Goal: Transaction & Acquisition: Obtain resource

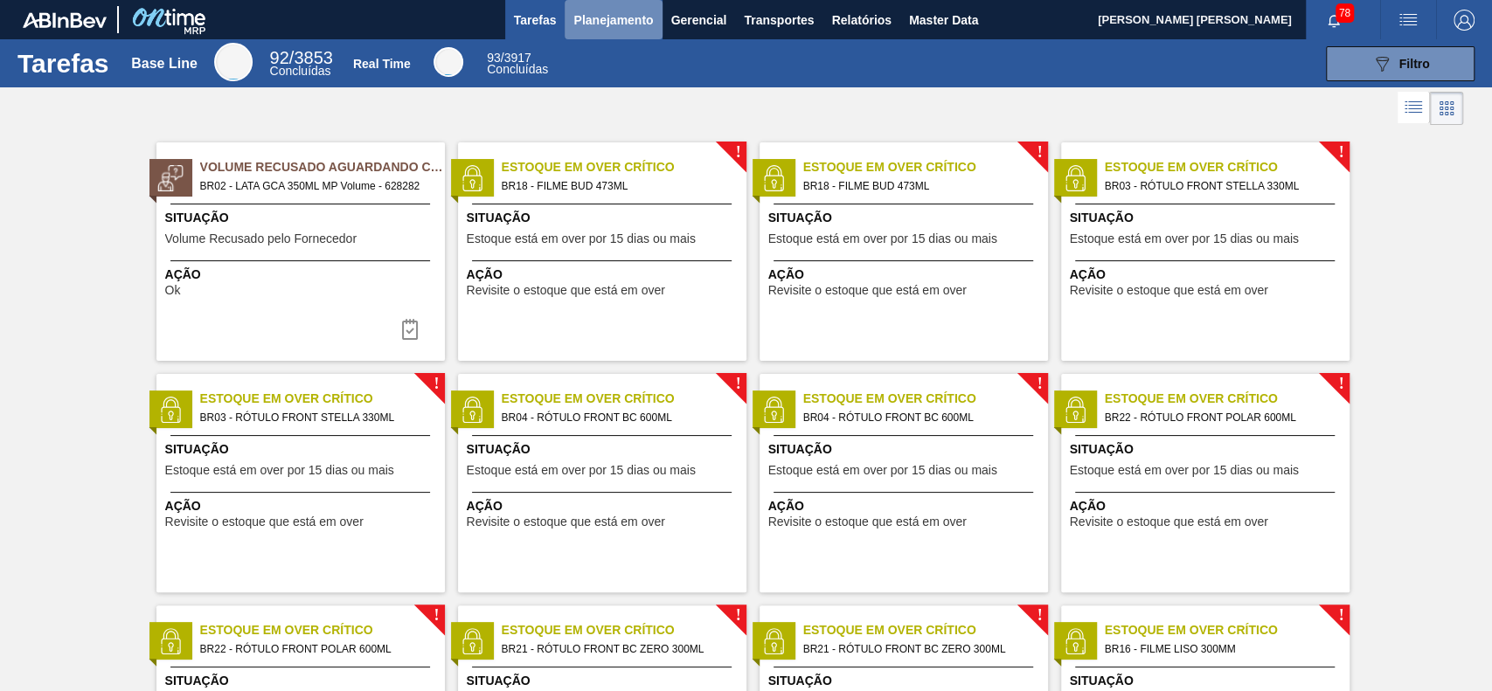
click at [587, 19] on span "Planejamento" at bounding box center [613, 20] width 80 height 21
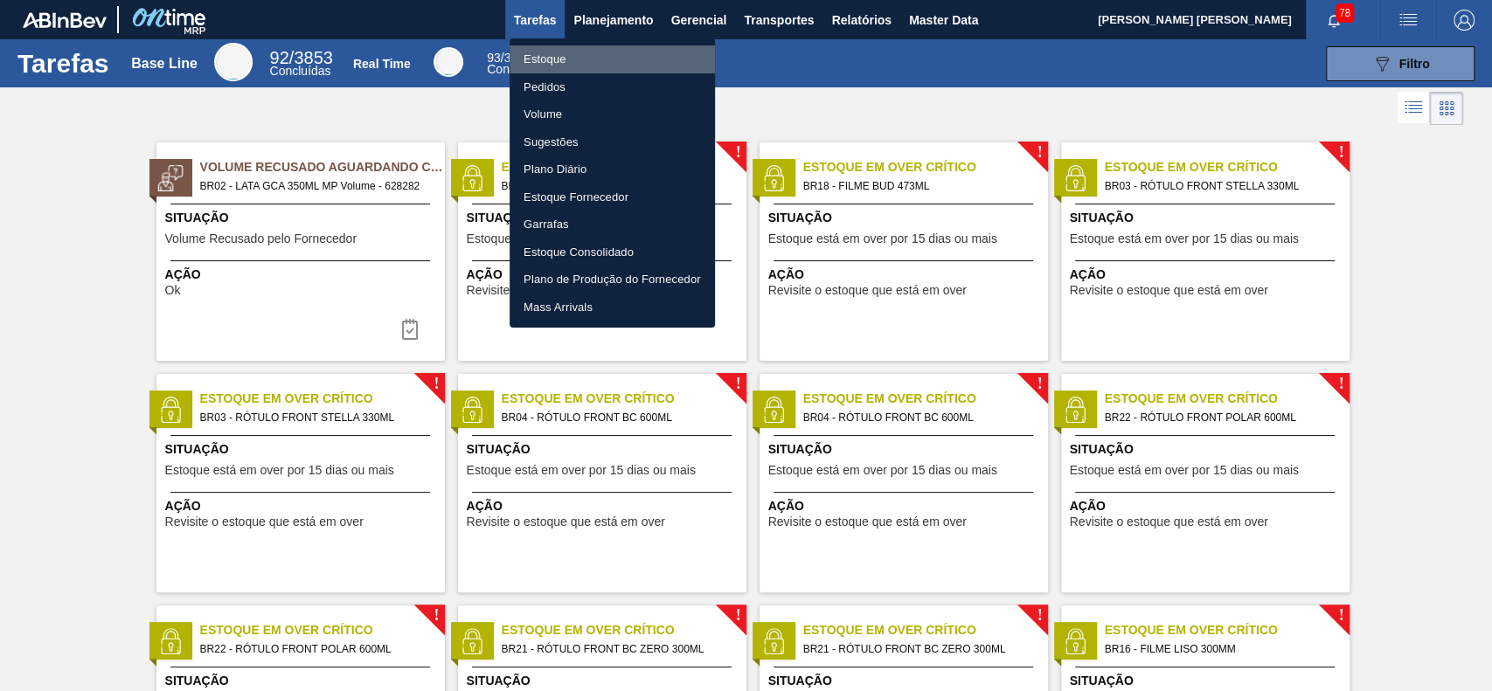
click at [596, 67] on li "Estoque" at bounding box center [612, 59] width 205 height 28
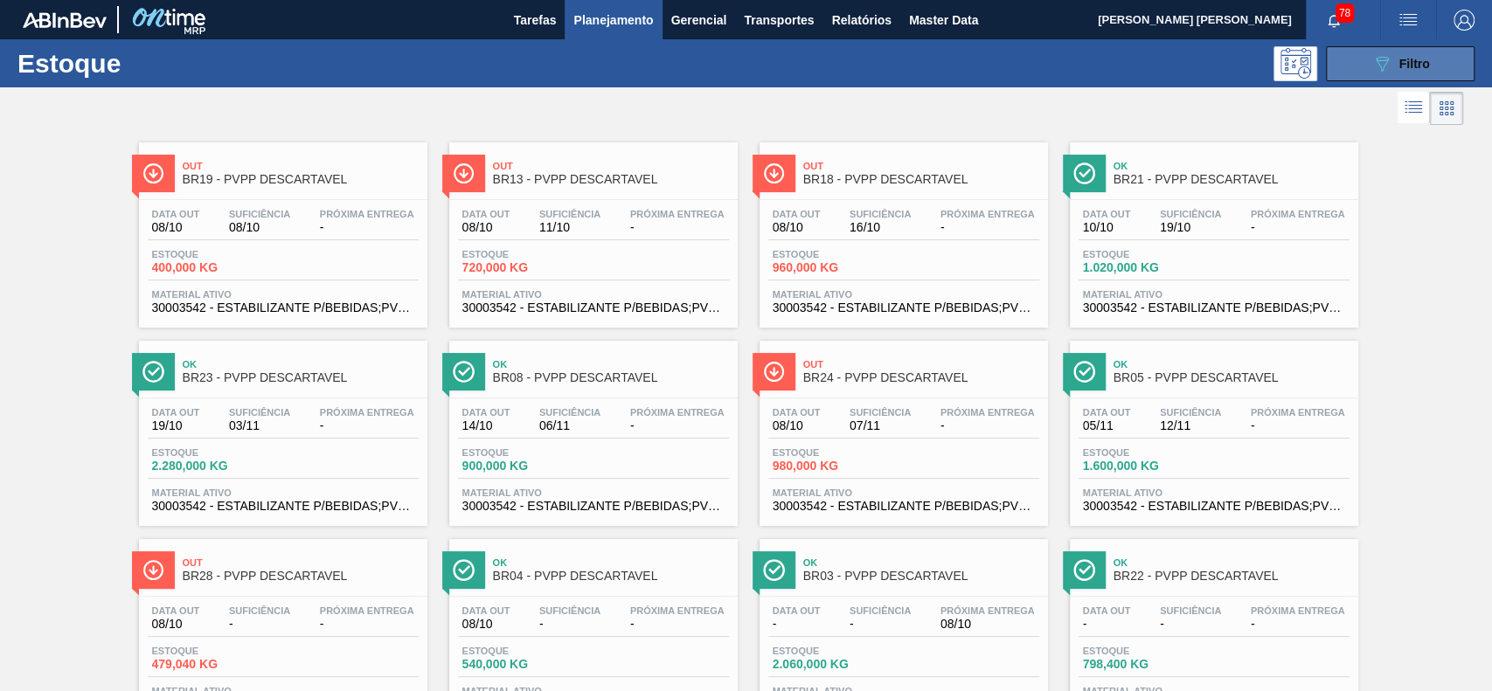
click at [1400, 63] on span "Filtro" at bounding box center [1415, 64] width 31 height 14
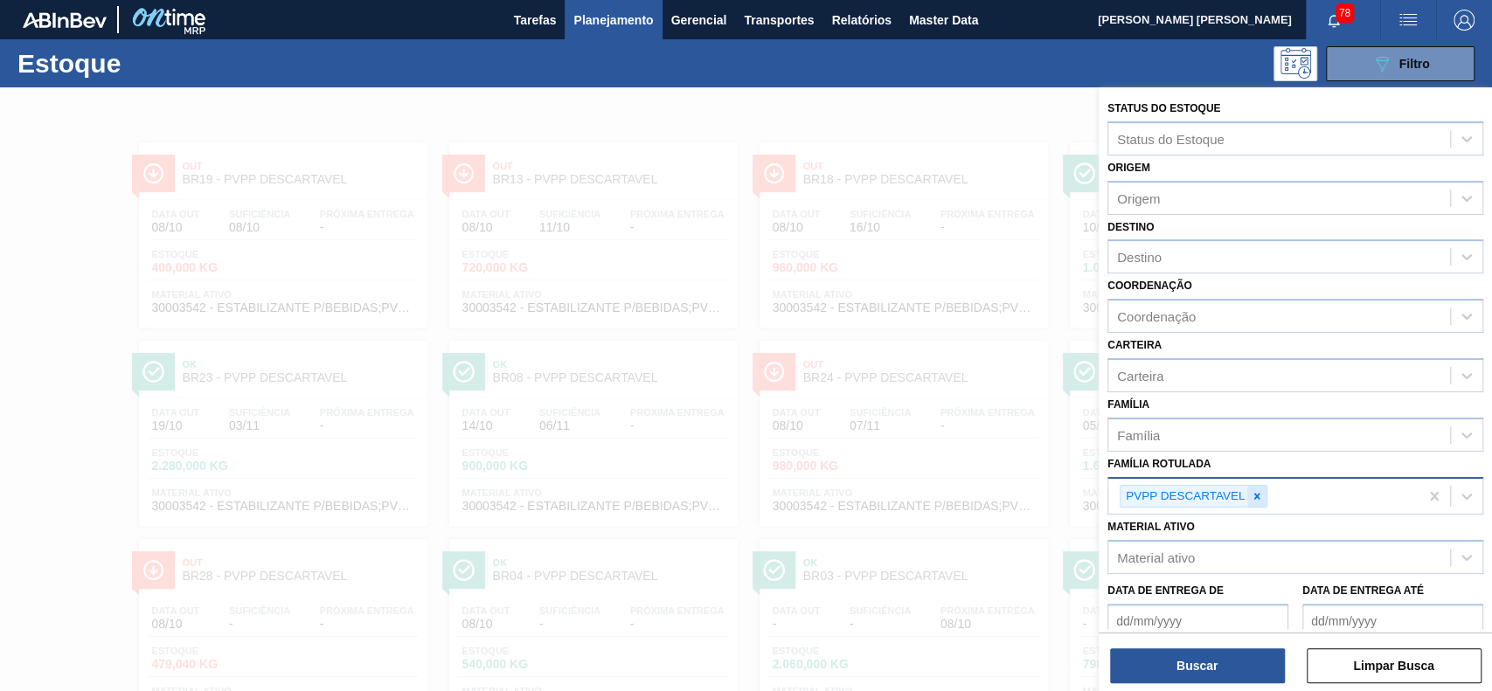
click at [1252, 494] on icon at bounding box center [1257, 496] width 12 height 12
click at [827, 29] on div "Tarefas Planejamento Gerencial Transportes Relatórios Master Data" at bounding box center [746, 19] width 1492 height 39
click at [860, 32] on button "Relatórios" at bounding box center [861, 19] width 77 height 39
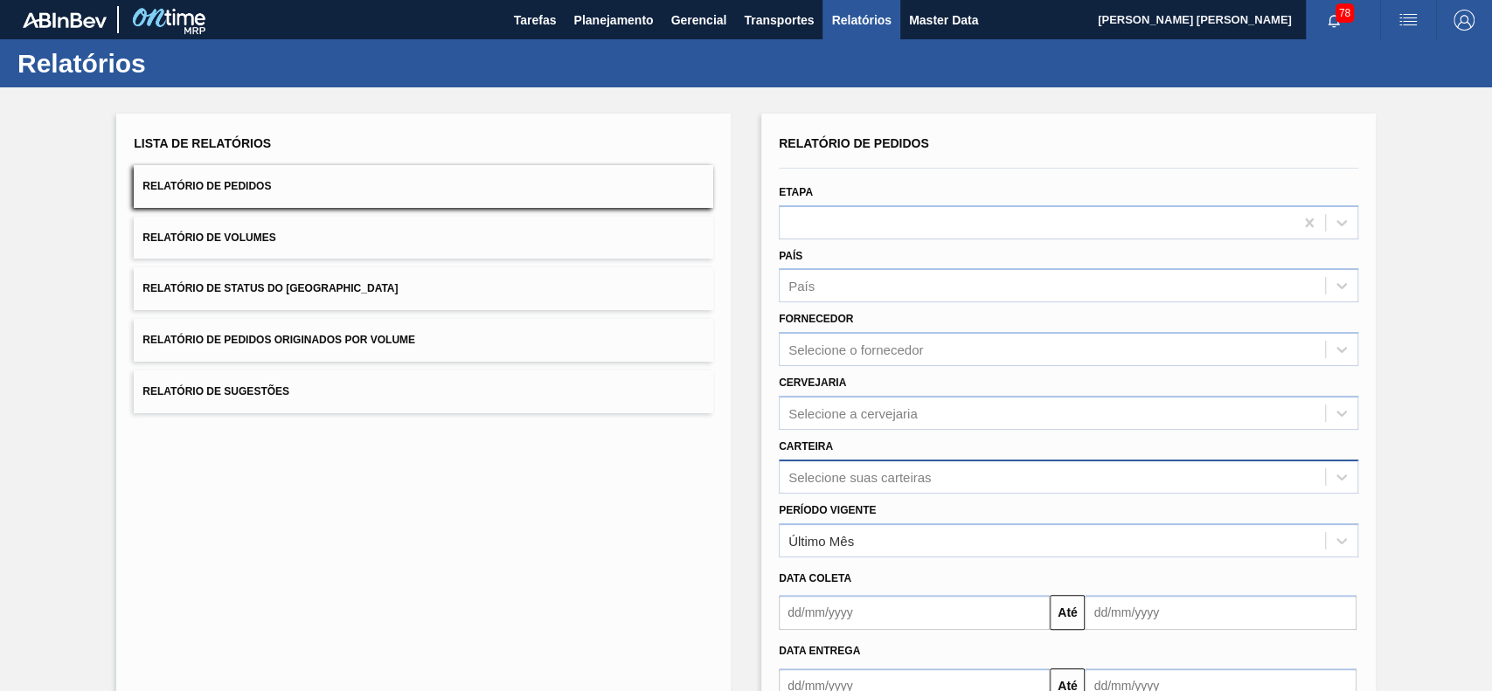
drag, startPoint x: 906, startPoint y: 440, endPoint x: 918, endPoint y: 469, distance: 31.3
click at [907, 439] on div "Carteira Selecione suas carteiras" at bounding box center [1069, 463] width 580 height 59
click at [925, 475] on div "Selecione suas carteiras" at bounding box center [1069, 477] width 580 height 34
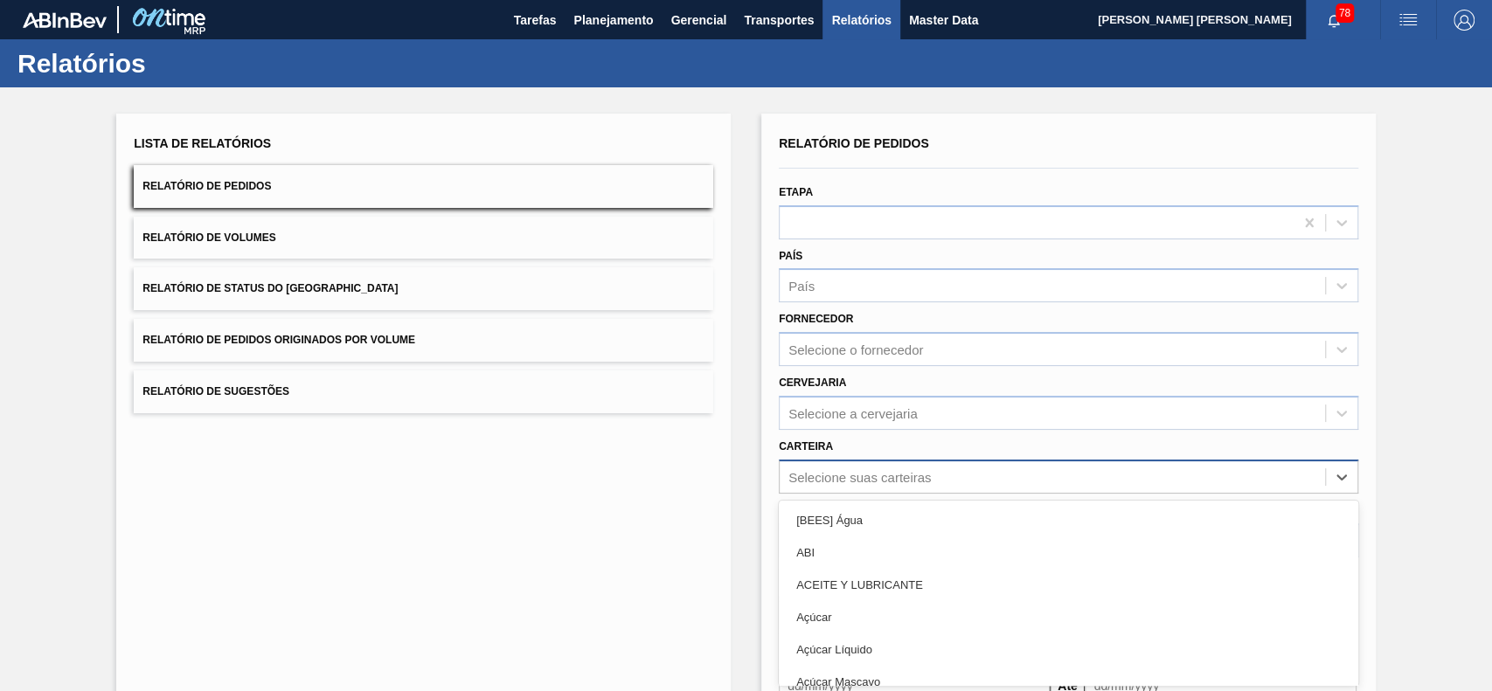
scroll to position [77, 0]
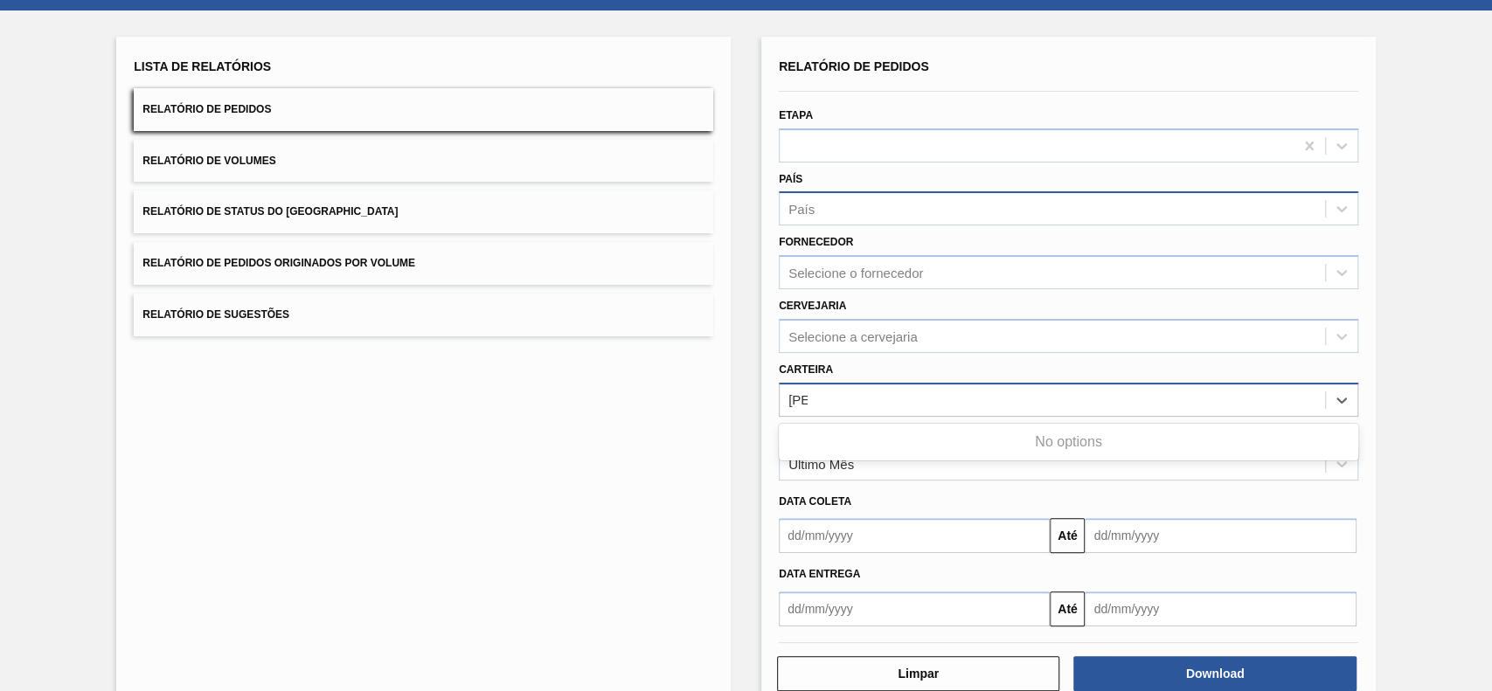
type input "lú"
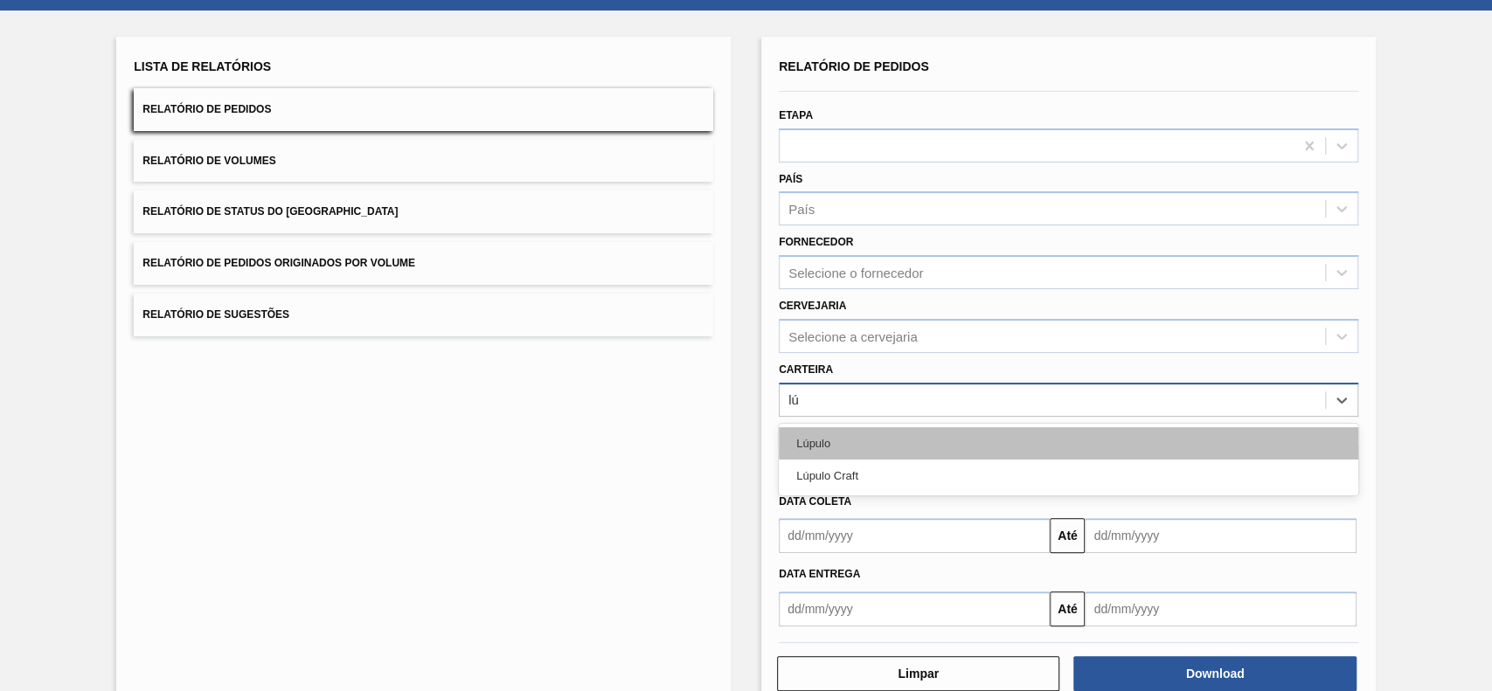
click at [1030, 450] on div "Lúpulo" at bounding box center [1069, 443] width 580 height 32
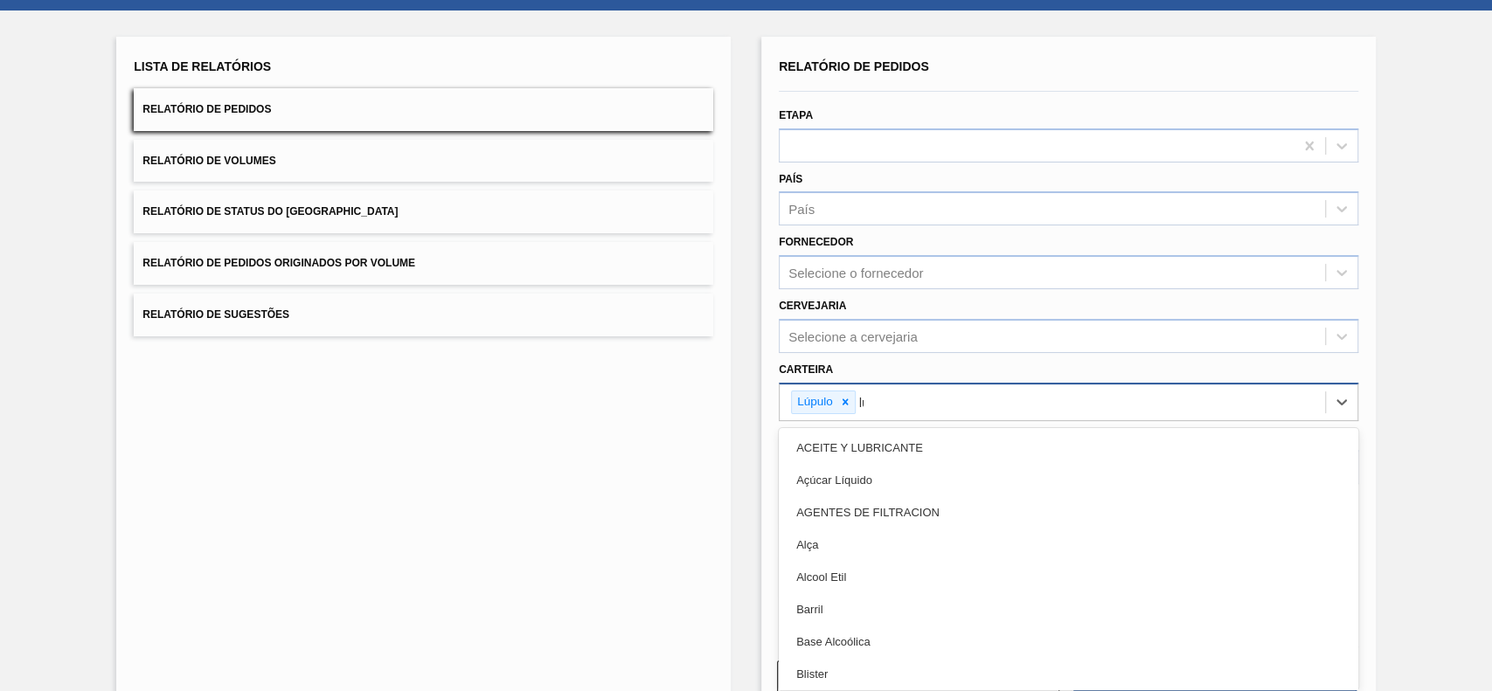
type input "lúpu"
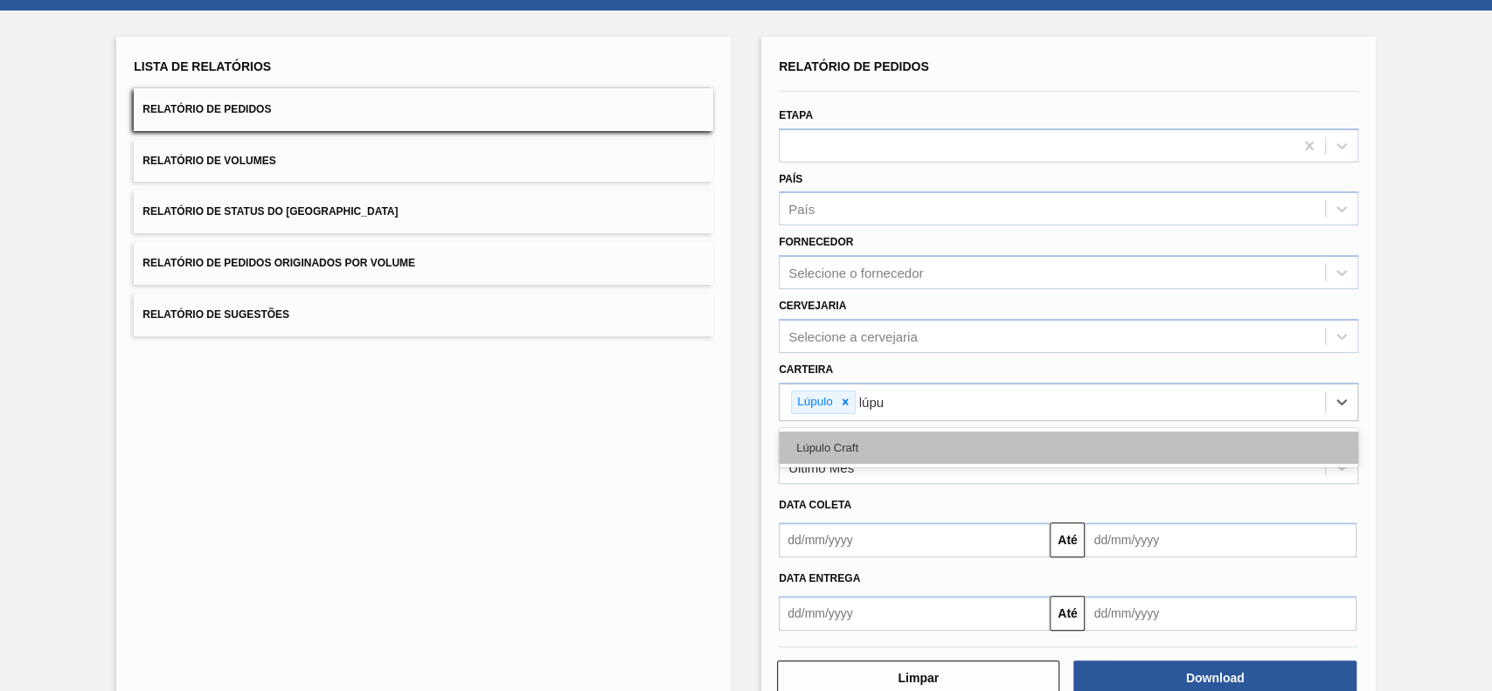
click at [947, 442] on div "Lúpulo Craft" at bounding box center [1069, 448] width 580 height 32
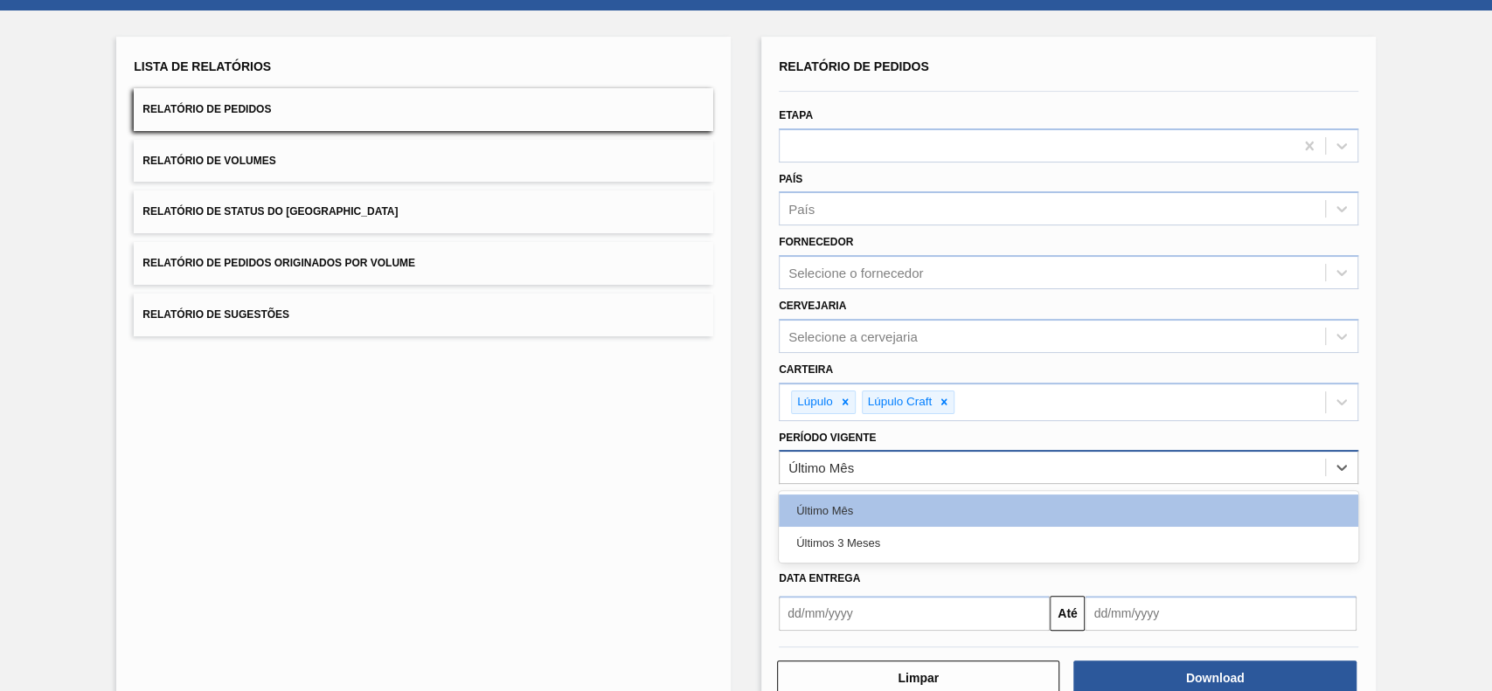
drag, startPoint x: 926, startPoint y: 461, endPoint x: 865, endPoint y: 567, distance: 122.5
click at [924, 462] on div "Último Mês" at bounding box center [1052, 467] width 545 height 25
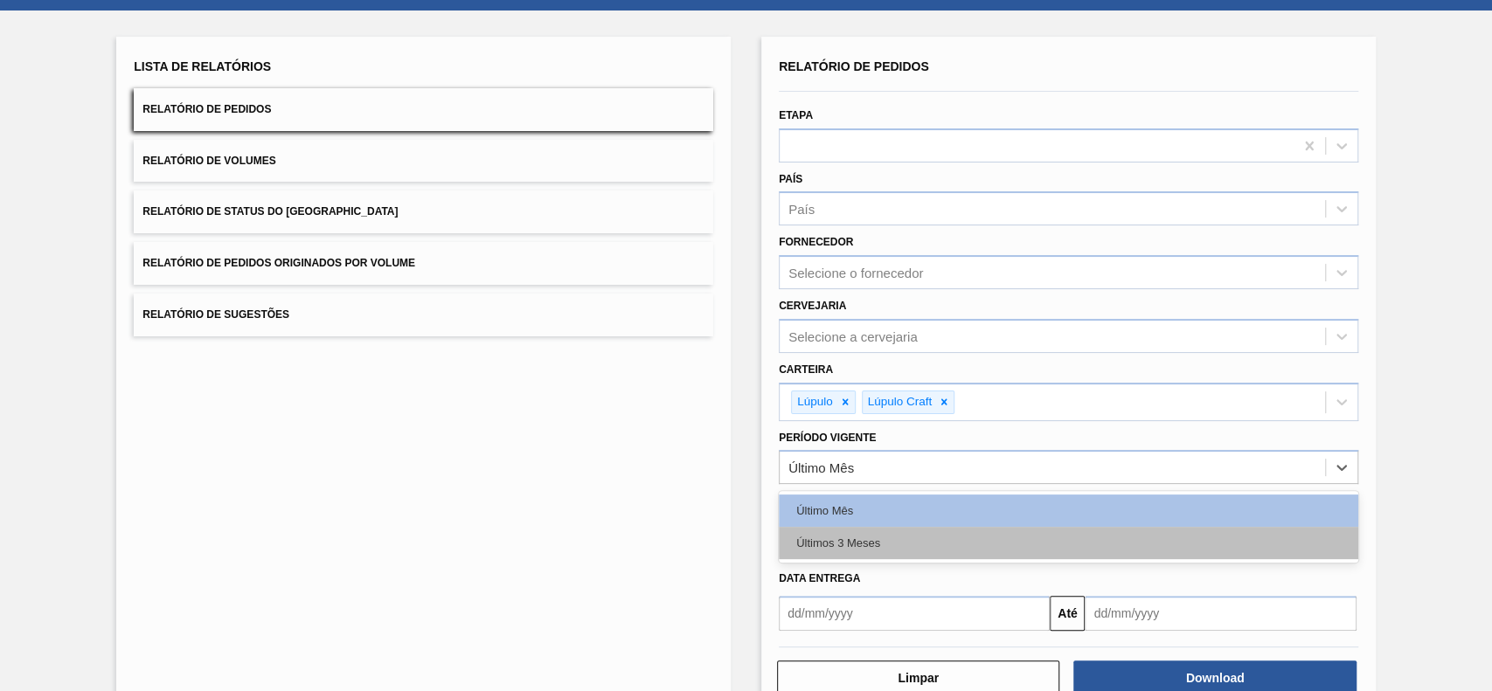
click at [858, 528] on div "Últimos 3 Meses" at bounding box center [1069, 543] width 580 height 32
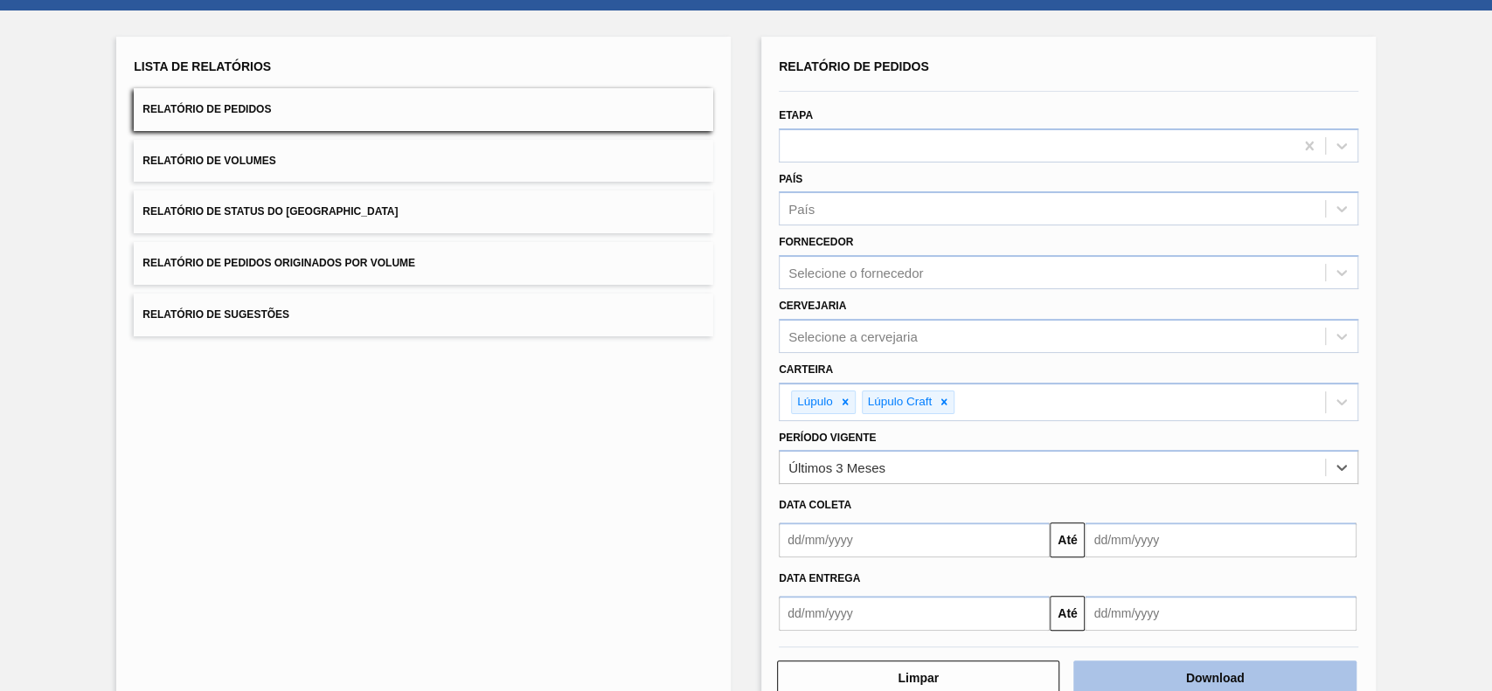
click at [1100, 677] on button "Download" at bounding box center [1214, 678] width 282 height 35
click at [443, 214] on button "Relatório de Status do [GEOGRAPHIC_DATA]" at bounding box center [424, 212] width 580 height 43
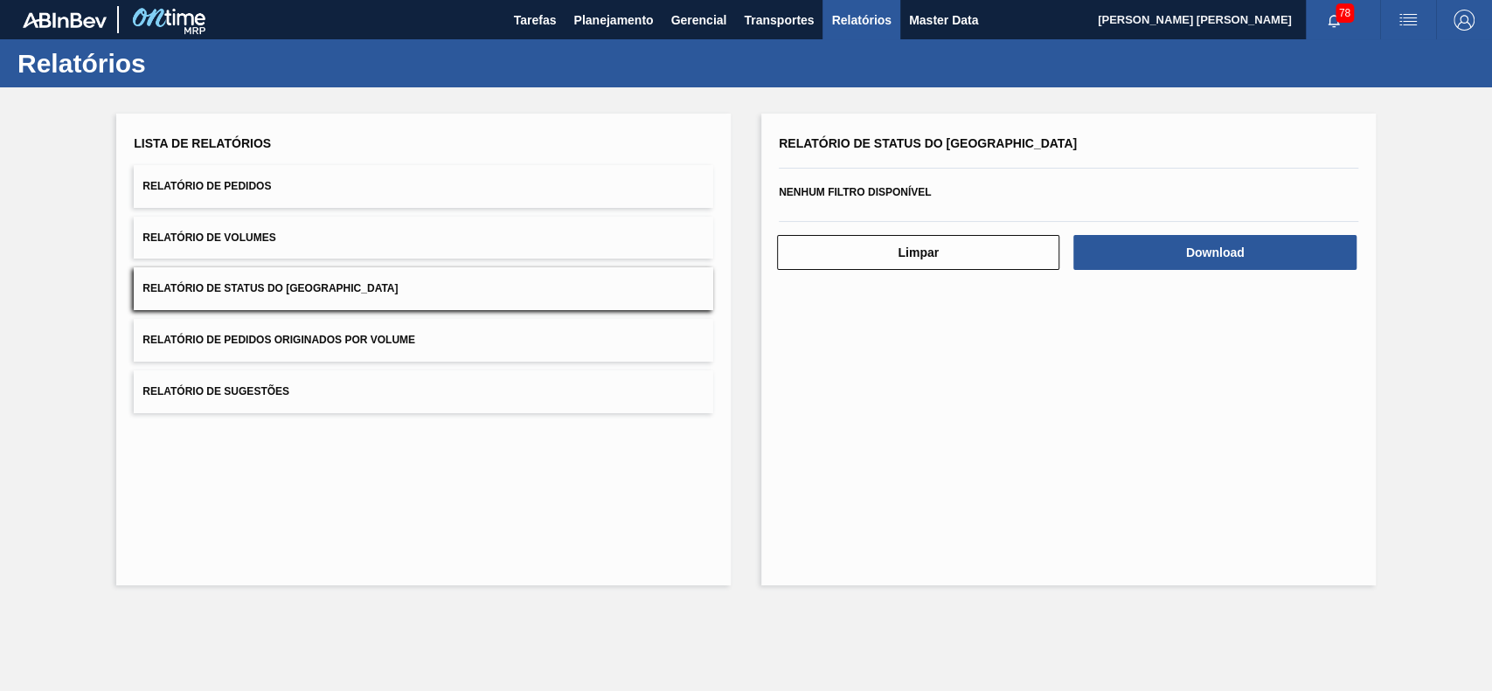
scroll to position [0, 0]
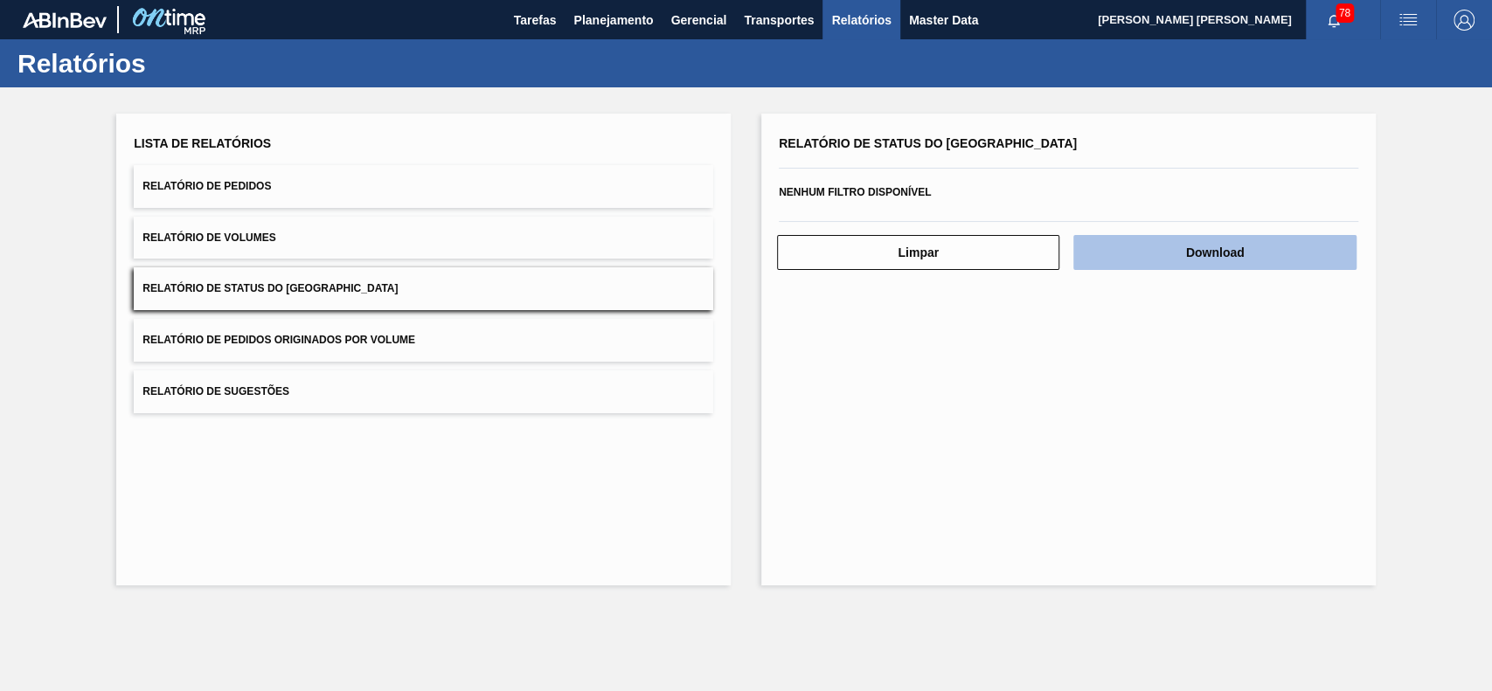
click at [1162, 248] on button "Download" at bounding box center [1214, 252] width 282 height 35
